Goal: Information Seeking & Learning: Check status

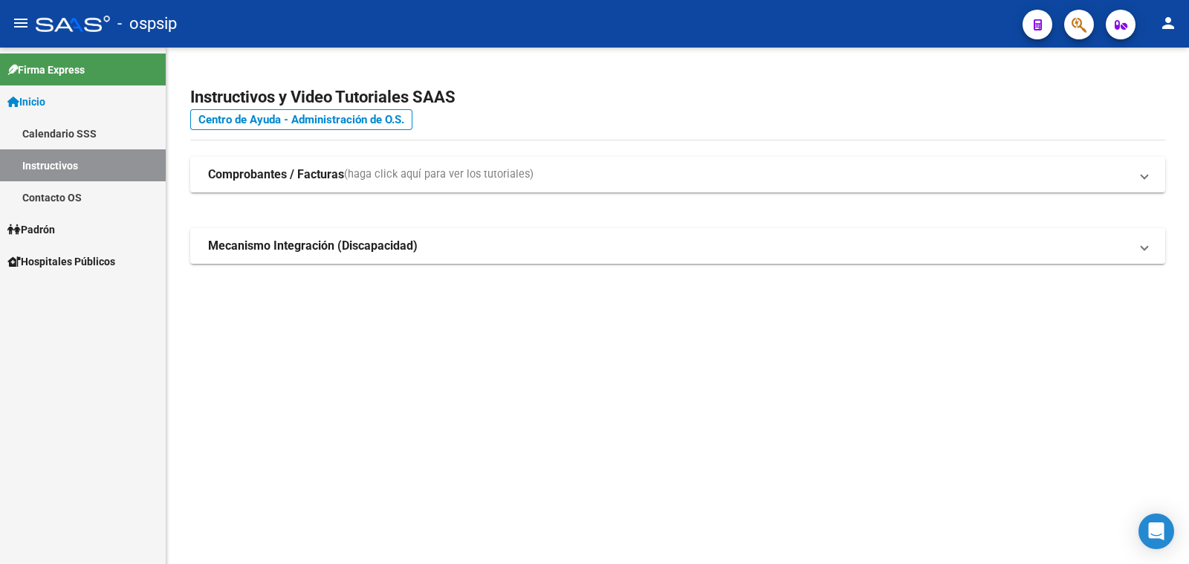
click at [36, 227] on span "Padrón" at bounding box center [31, 229] width 48 height 16
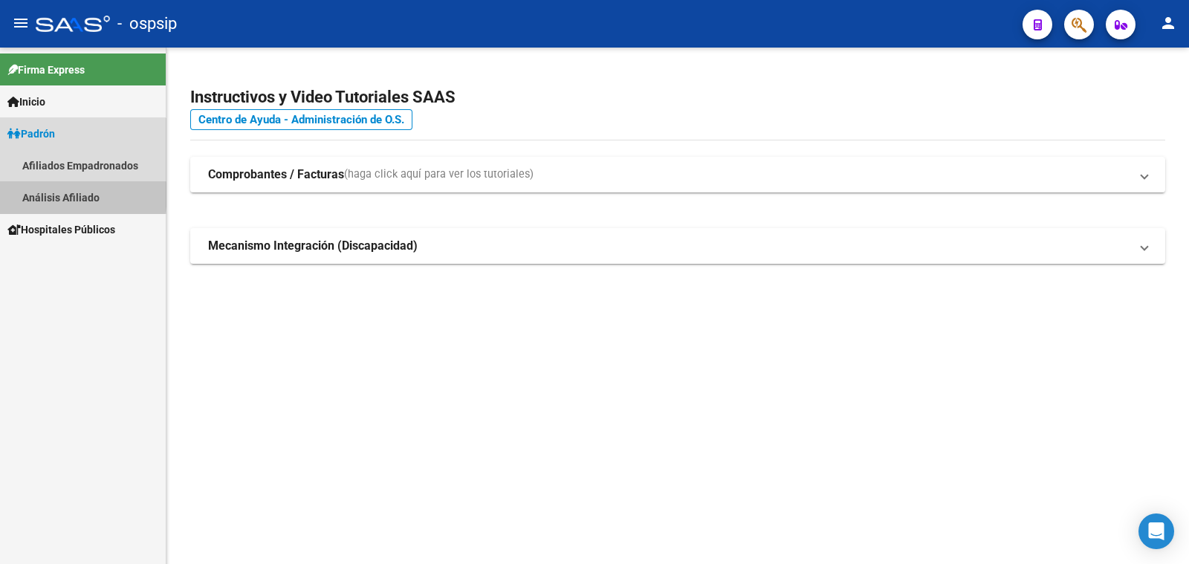
click at [63, 195] on link "Análisis Afiliado" at bounding box center [83, 197] width 166 height 32
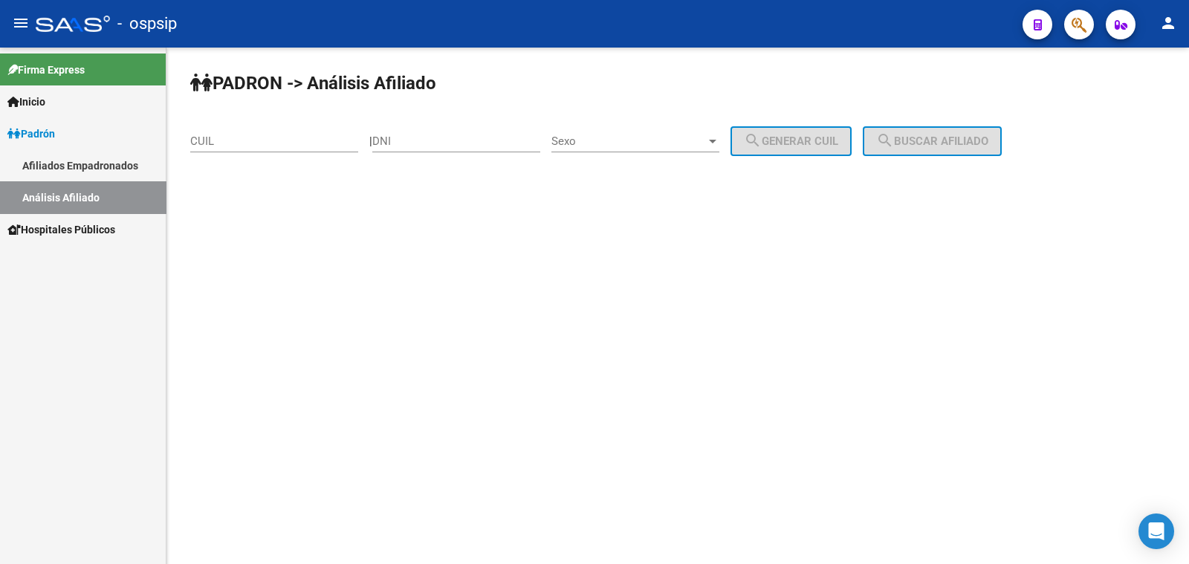
click at [426, 139] on input "DNI" at bounding box center [456, 140] width 168 height 13
paste input "31766655"
type input "31766655"
click at [674, 140] on span "Sexo" at bounding box center [628, 140] width 155 height 13
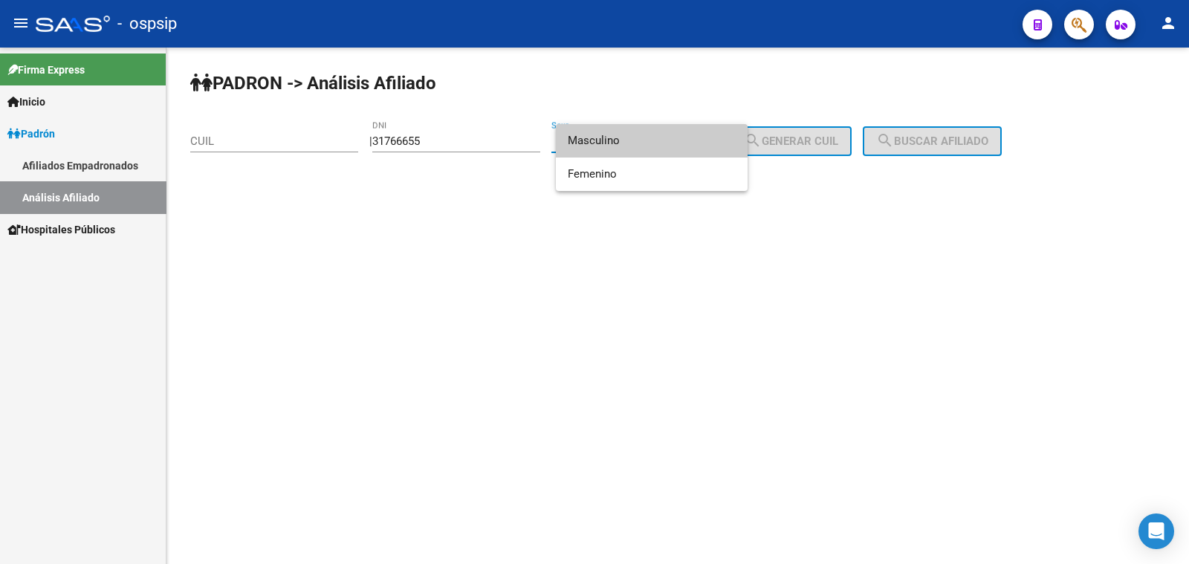
click at [674, 140] on span "Masculino" at bounding box center [652, 140] width 168 height 33
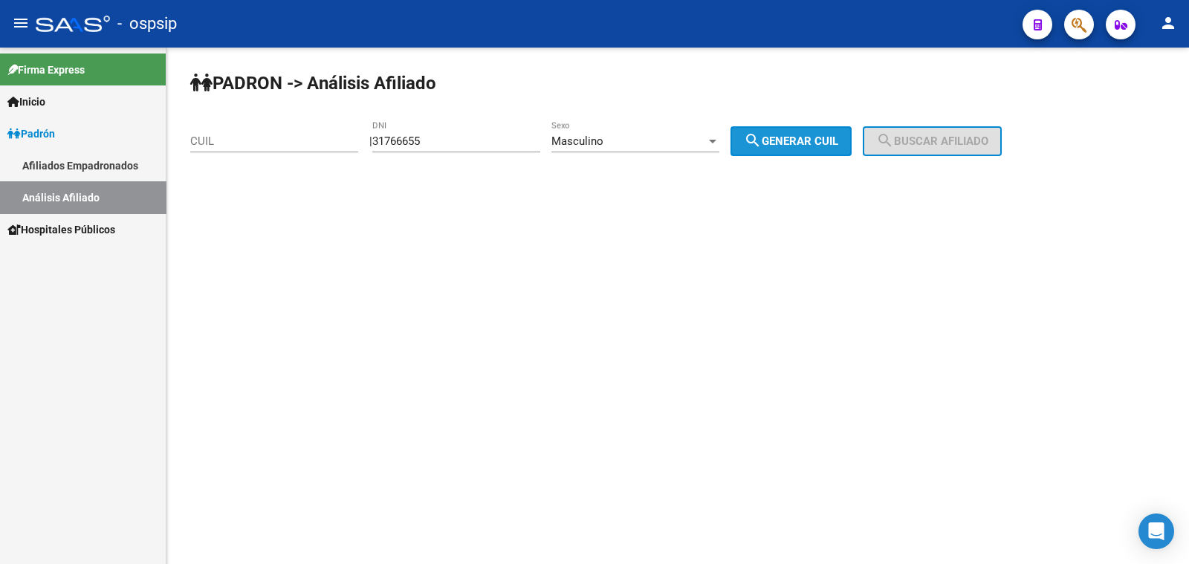
click at [792, 138] on span "search Generar CUIL" at bounding box center [791, 140] width 94 height 13
type input "20-31766655-2"
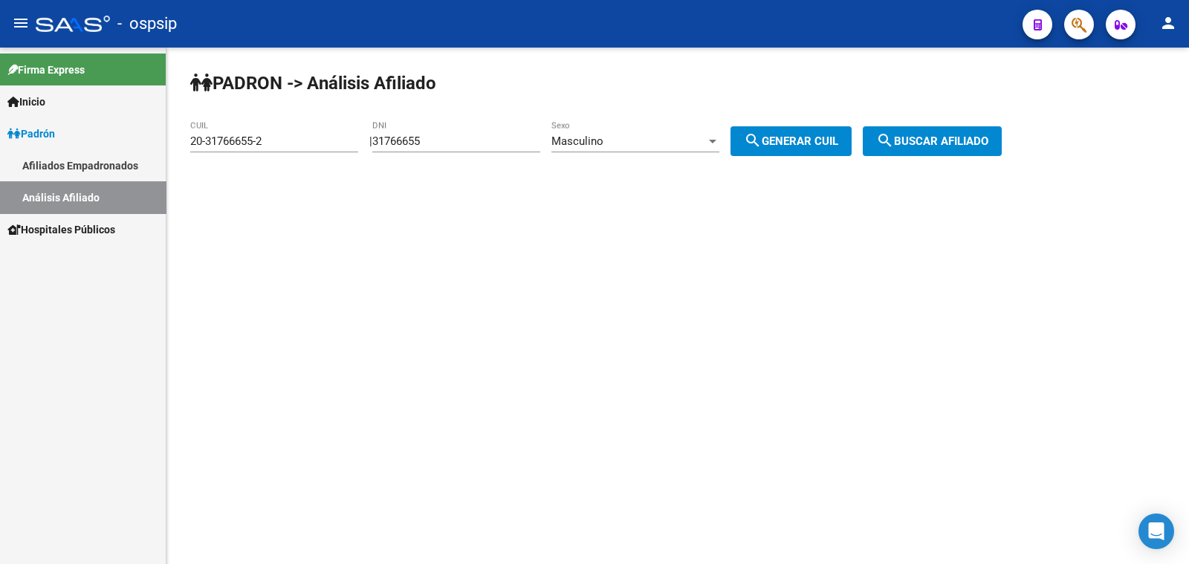
click at [928, 141] on span "search Buscar afiliado" at bounding box center [932, 140] width 112 height 13
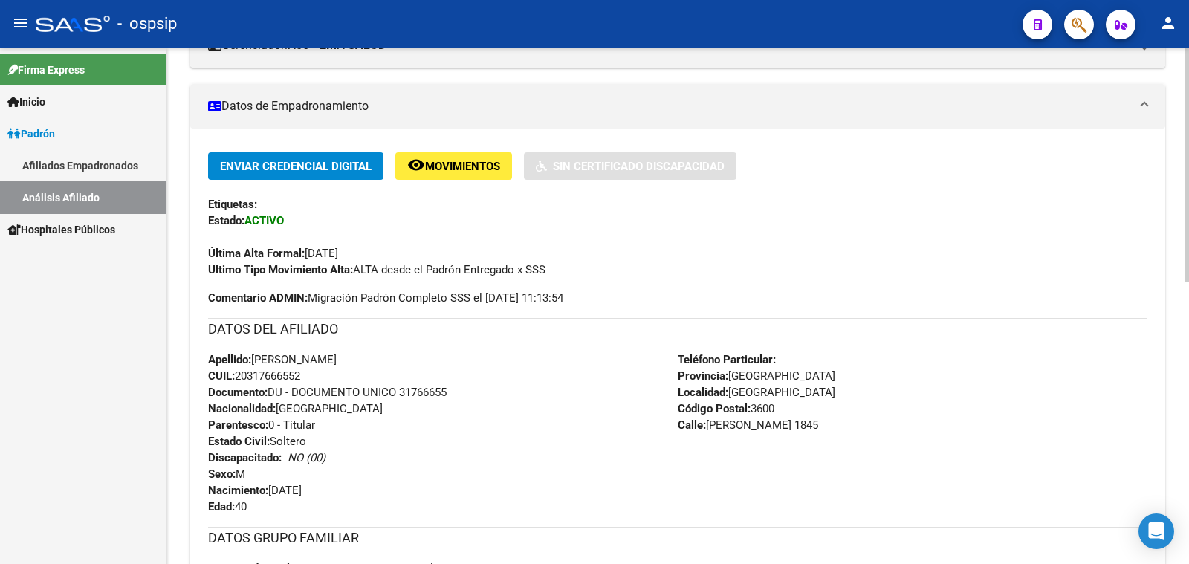
scroll to position [371, 0]
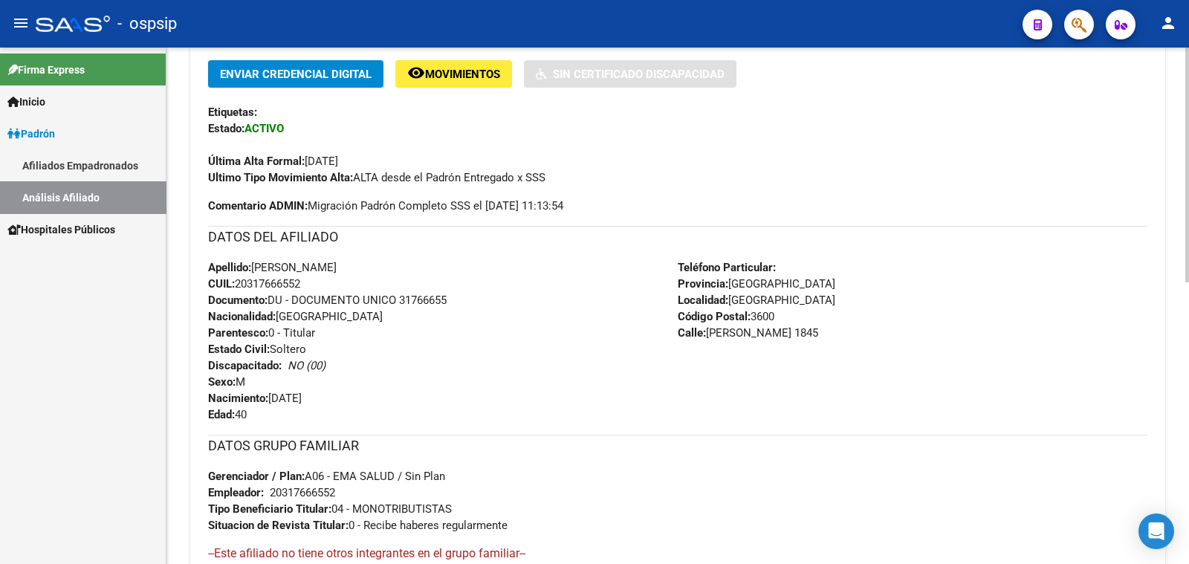
drag, startPoint x: 398, startPoint y: 295, endPoint x: 448, endPoint y: 296, distance: 49.8
click at [464, 295] on div "Apellido: [PERSON_NAME] CUIL: 20317666552 Documento: DU - DOCUMENTO UNICO 31766…" at bounding box center [442, 340] width 469 height 163
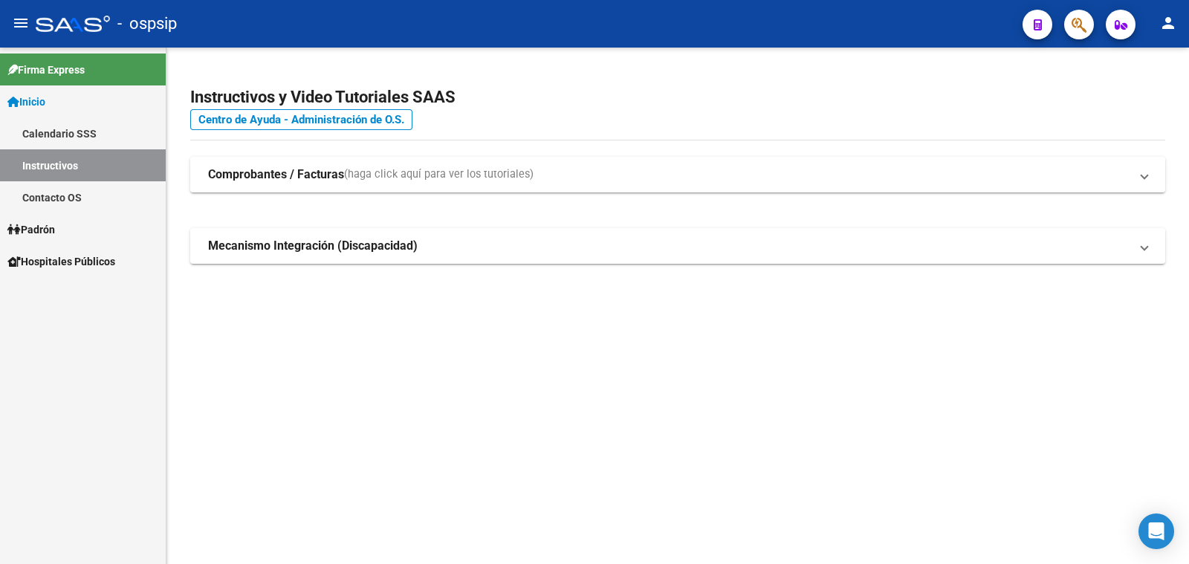
click at [40, 227] on span "Padrón" at bounding box center [31, 229] width 48 height 16
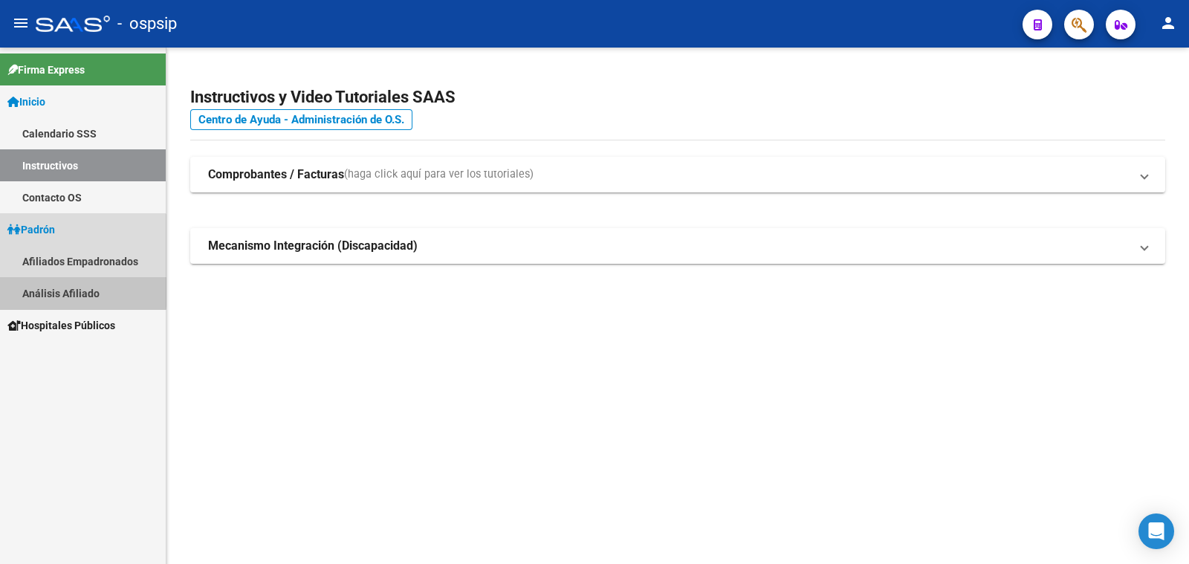
click at [50, 288] on link "Análisis Afiliado" at bounding box center [83, 293] width 166 height 32
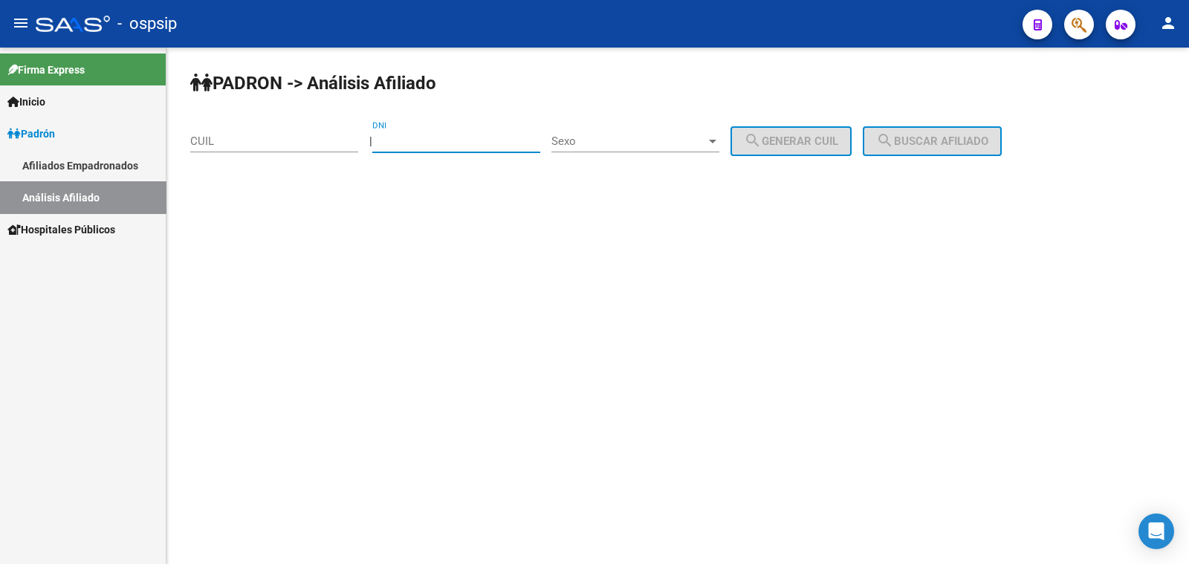
click at [449, 134] on input "DNI" at bounding box center [456, 140] width 168 height 13
paste input "16876769"
type input "16876769"
click at [653, 140] on span "Sexo" at bounding box center [628, 140] width 155 height 13
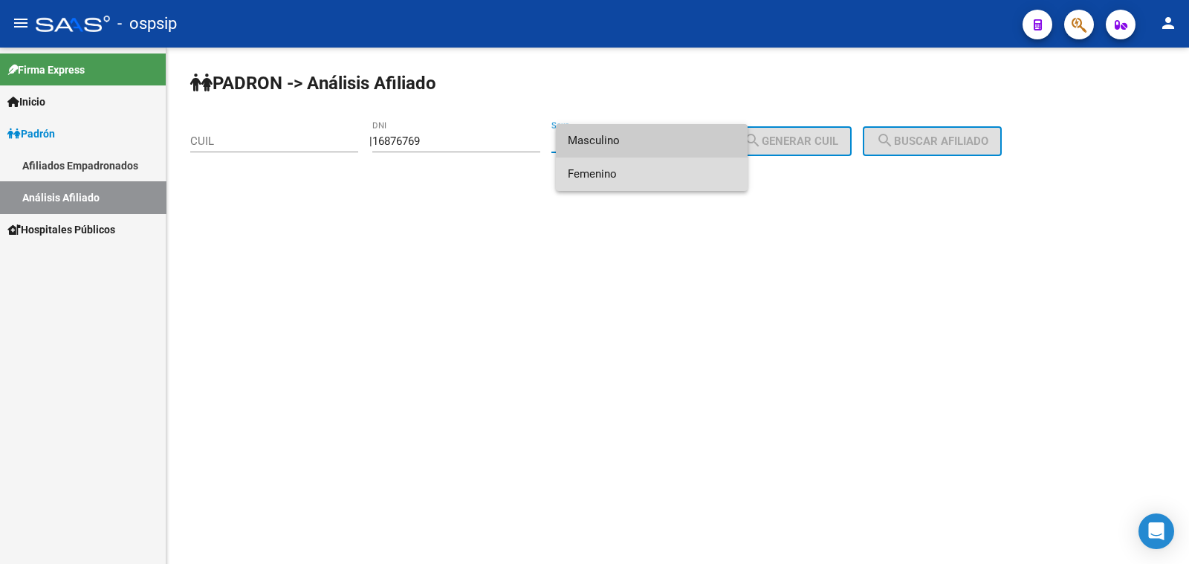
click at [657, 169] on span "Femenino" at bounding box center [652, 173] width 168 height 33
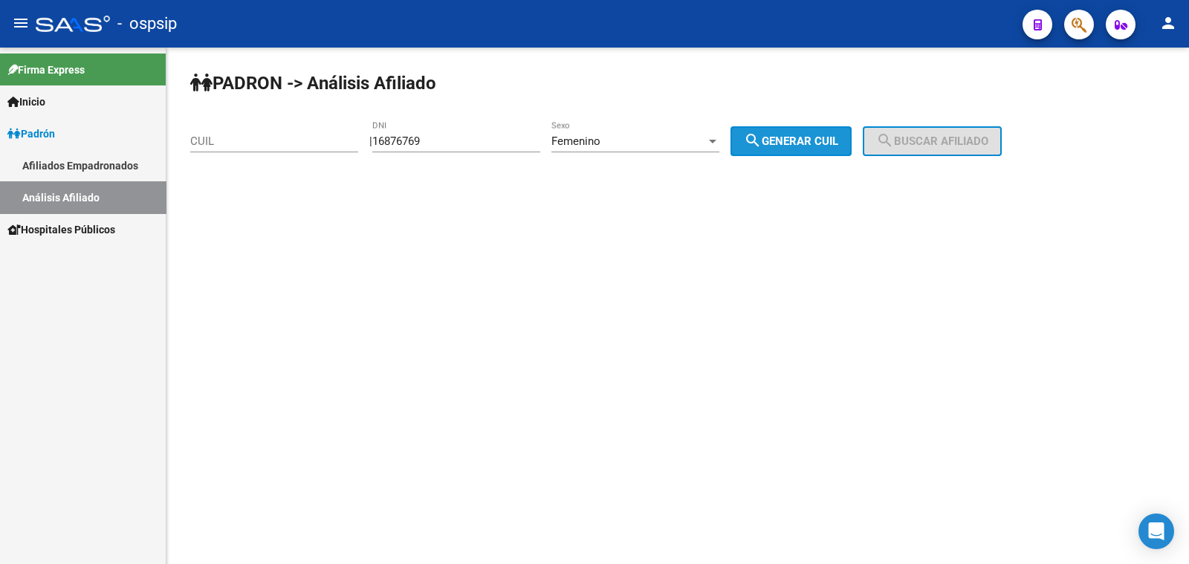
click at [807, 143] on span "search Generar CUIL" at bounding box center [791, 140] width 94 height 13
type input "27-16876769-8"
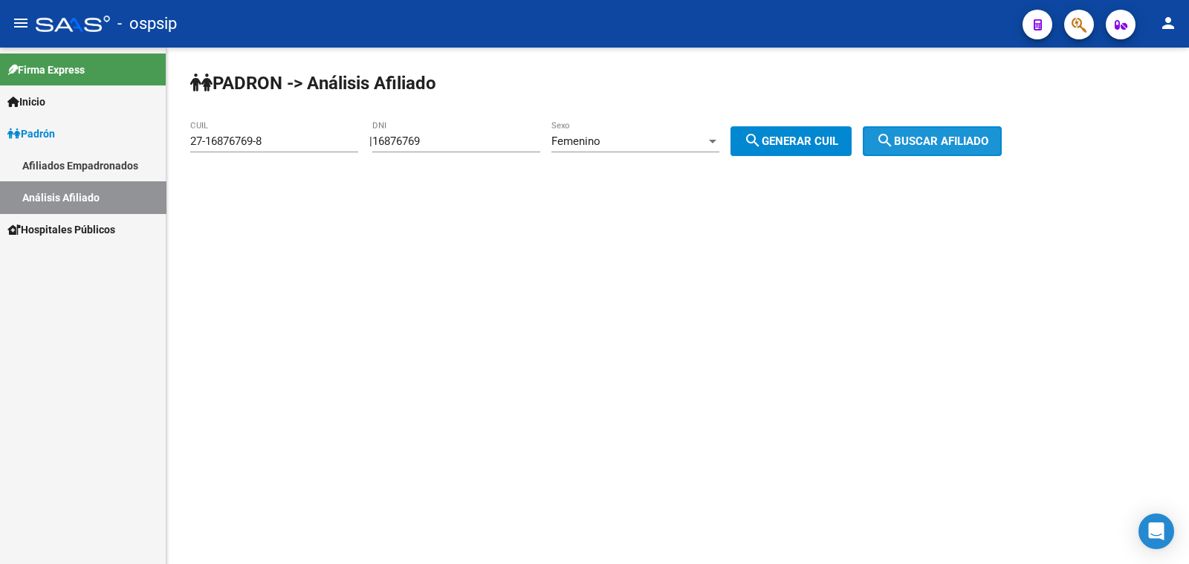
click at [965, 147] on button "search Buscar afiliado" at bounding box center [931, 141] width 139 height 30
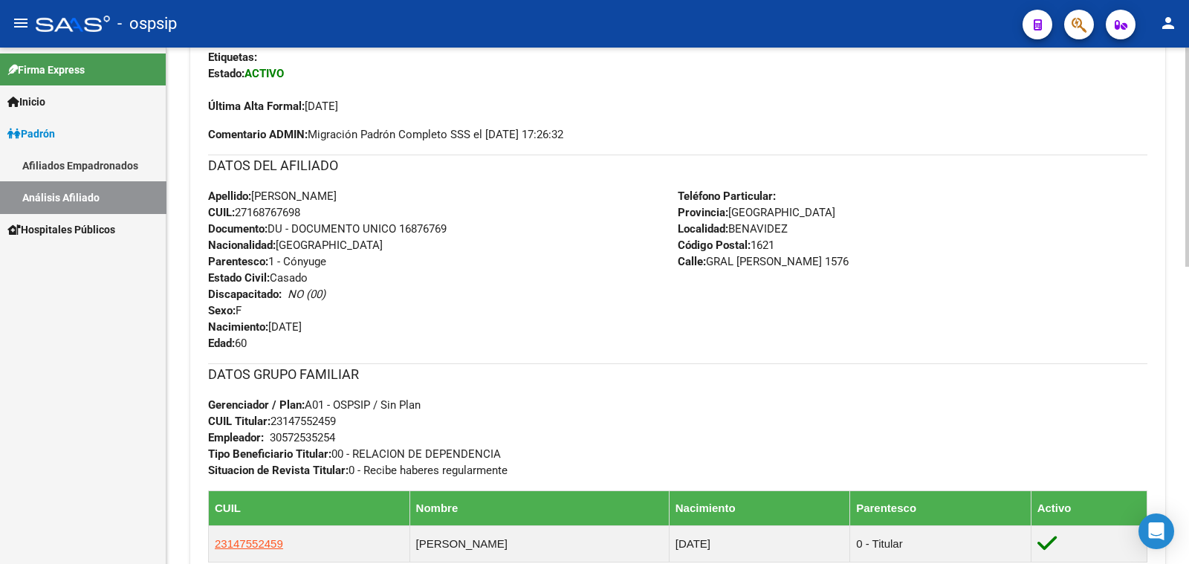
scroll to position [464, 0]
